Goal: Information Seeking & Learning: Understand process/instructions

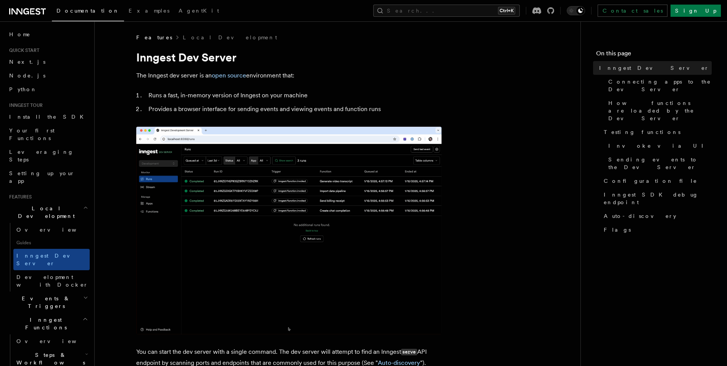
drag, startPoint x: 434, startPoint y: 113, endPoint x: 437, endPoint y: 114, distance: 4.0
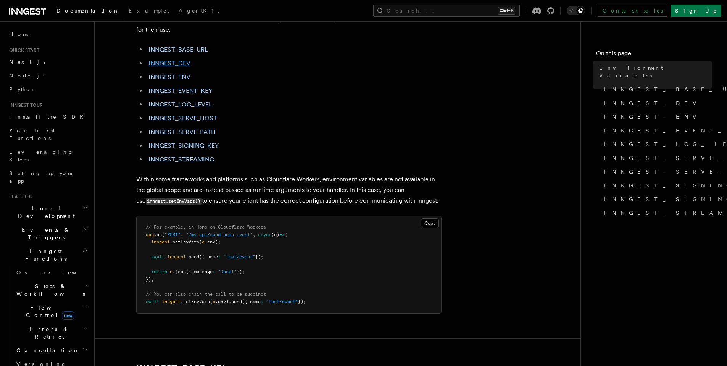
click at [166, 63] on link "INNGEST_DEV" at bounding box center [170, 63] width 42 height 7
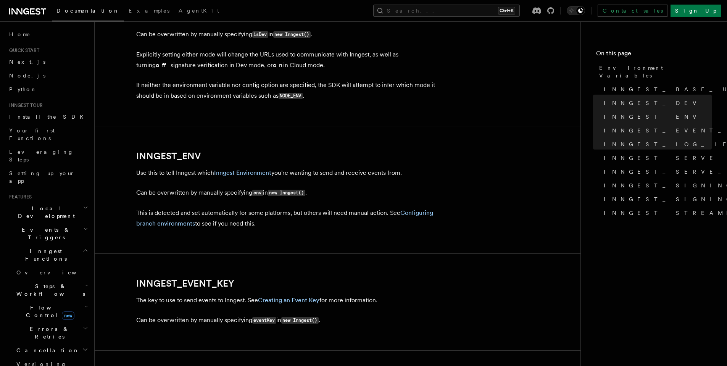
scroll to position [420, 0]
